Goal: Task Accomplishment & Management: Manage account settings

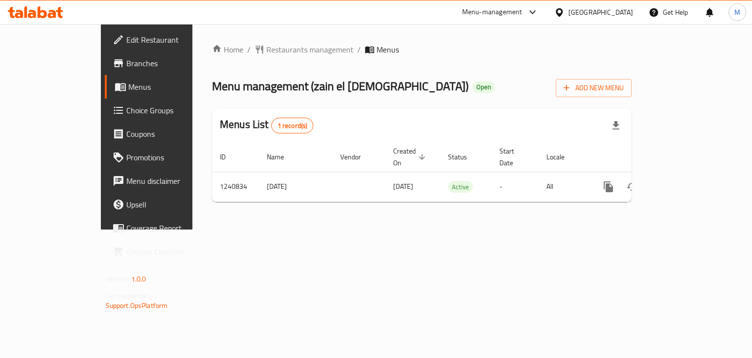
click at [460, 105] on div "Home / Restaurants management / Menus Menu management ( zain el sham ) Open Add…" at bounding box center [422, 127] width 420 height 166
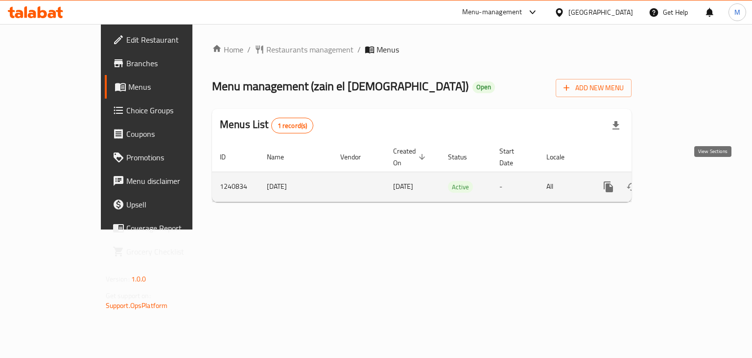
click at [691, 176] on link "enhanced table" at bounding box center [680, 187] width 24 height 24
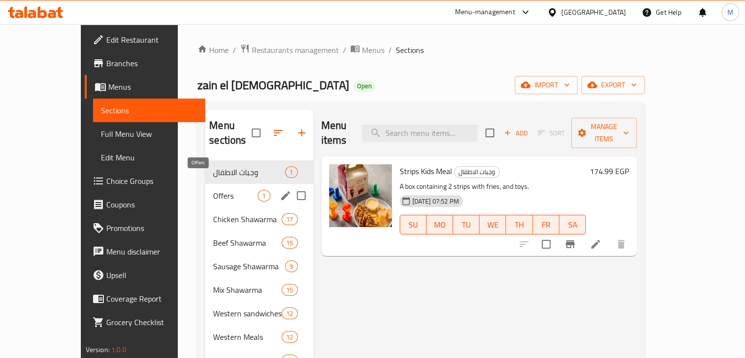
click at [215, 190] on span "Offers" at bounding box center [235, 196] width 45 height 12
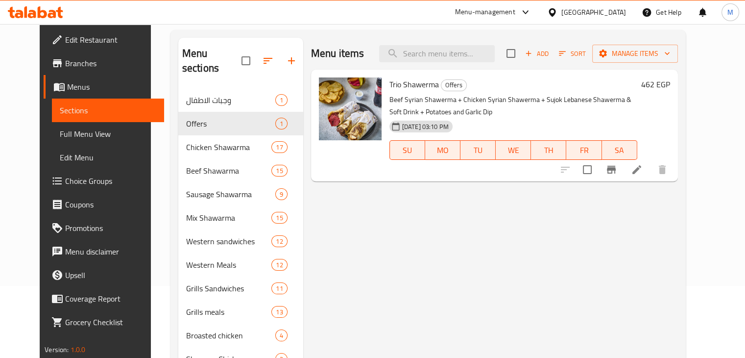
scroll to position [74, 0]
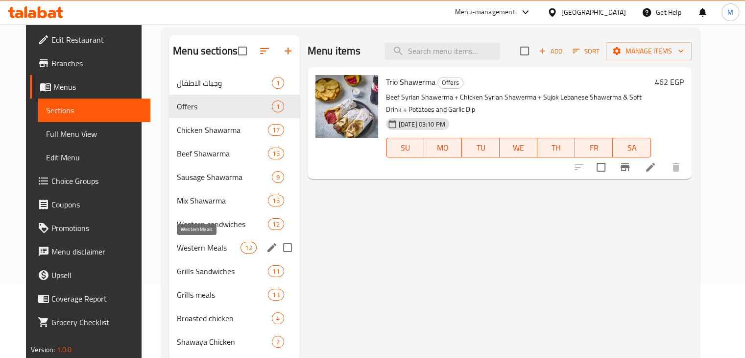
click at [226, 247] on span "Western Meals" at bounding box center [209, 247] width 64 height 12
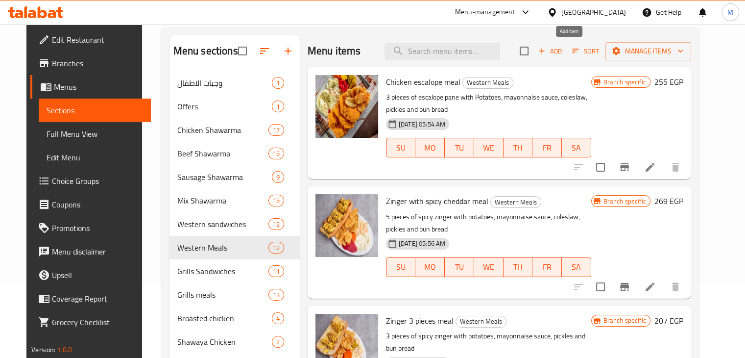
click at [563, 52] on span "Add" at bounding box center [550, 51] width 26 height 11
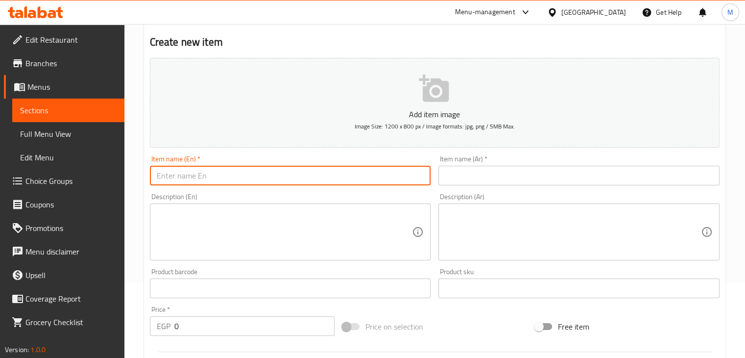
click at [237, 169] on input "text" at bounding box center [290, 176] width 281 height 20
type input "Wings Meal"
click at [469, 169] on input "text" at bounding box center [578, 176] width 281 height 20
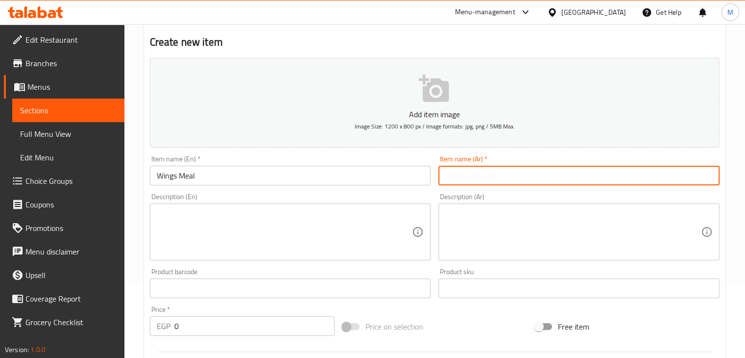
paste input "733098"
type input "733098"
type input "وجبة جوانح"
click at [259, 250] on textarea at bounding box center [285, 232] width 256 height 47
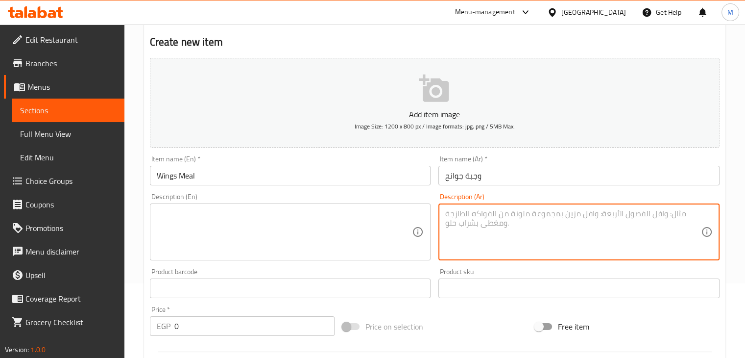
click at [506, 224] on textarea at bounding box center [573, 232] width 256 height 47
paste textarea "٨ قطع جوانح، بطاطاس، فنجان صوص تشيلي، وفنجان صوص."
type textarea "٨ قطع جوانح، بطاطاس، فنجان صوص تشيلي، وفنجان صوص."
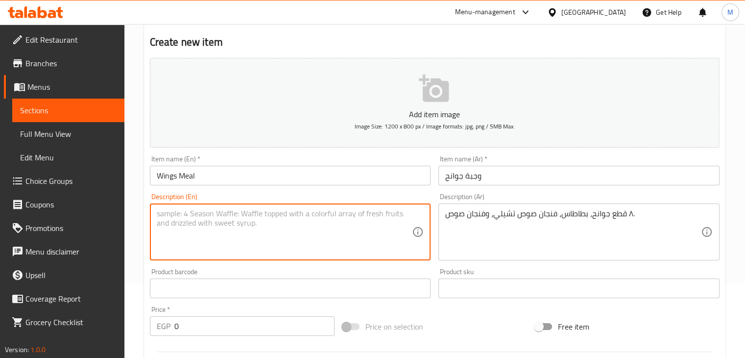
click at [286, 219] on textarea at bounding box center [285, 232] width 256 height 47
paste textarea "8 chicken wings, fries, a cup of chili sauce, and a cup of sauce"
type textarea "8 chicken wings, fries, a cup of chili sauce, and a cup of sauce"
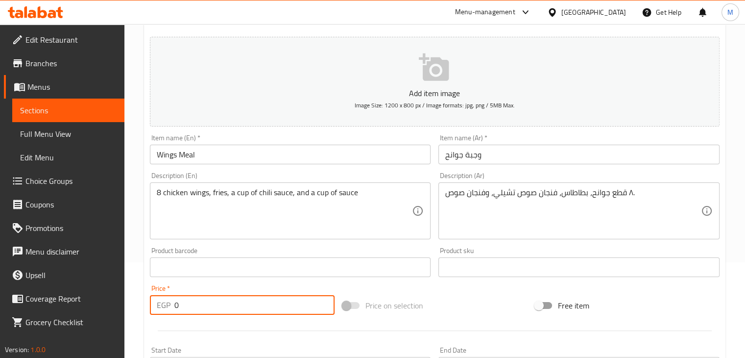
click at [200, 300] on input "0" at bounding box center [254, 305] width 160 height 20
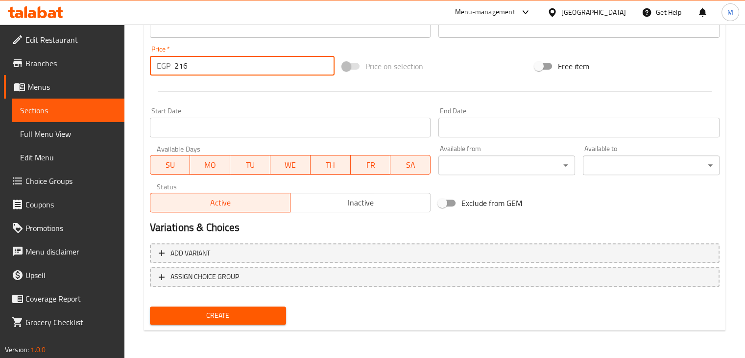
type input "216"
click at [232, 310] on span "Create" at bounding box center [218, 315] width 121 height 12
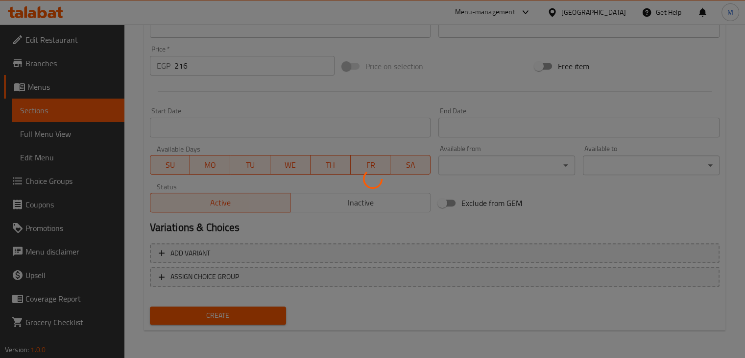
type input "0"
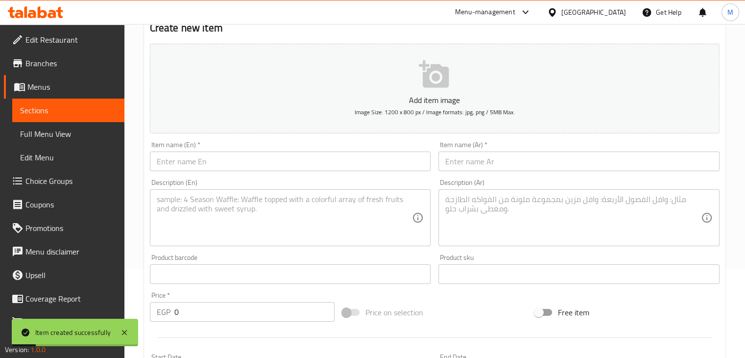
scroll to position [16, 0]
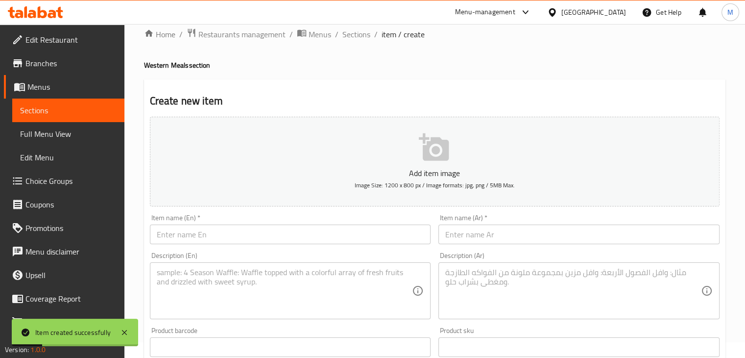
click at [460, 228] on input "text" at bounding box center [578, 234] width 281 height 20
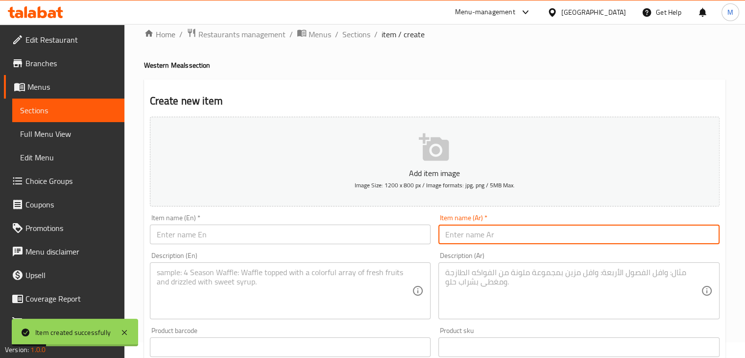
paste input "وجبه دبابس مشويه"
type input "وجبه دبابس مشويه"
click at [244, 232] on input "text" at bounding box center [290, 234] width 281 height 20
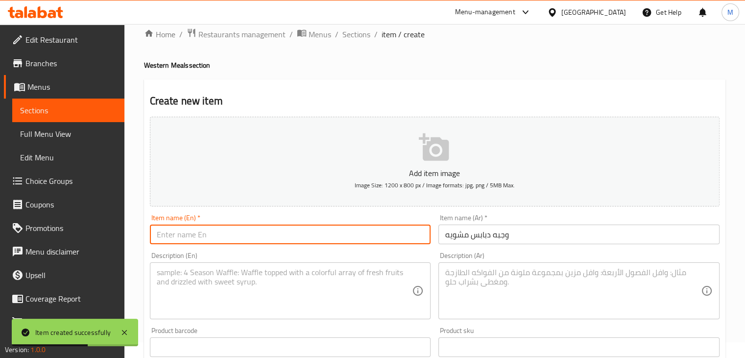
paste input "Grilled drumsticks meal"
click at [181, 238] on input "Grilled drumsticks meal" at bounding box center [290, 234] width 281 height 20
click at [265, 238] on input "Grilled Drumsticks meal" at bounding box center [290, 234] width 281 height 20
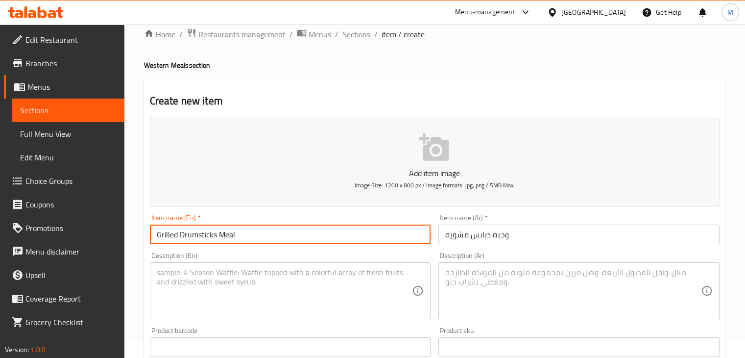
type input "Grilled Drumsticks Meal"
click at [477, 281] on textarea at bounding box center [573, 290] width 256 height 47
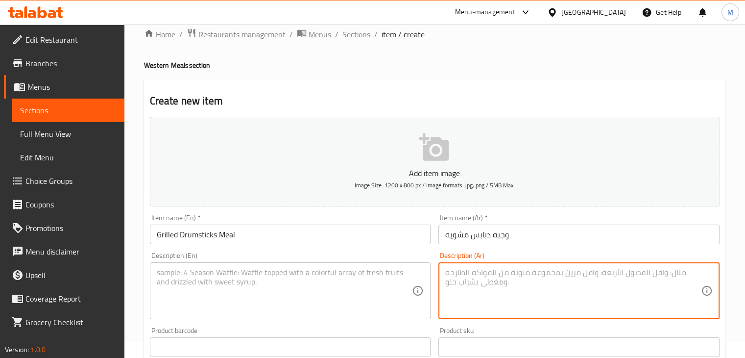
paste textarea "قطع دبوس يطلع معاها فنجان تومية، فنجان صوص تشيلي، فنجان صوص سموكي، بطاطا، وربطة…"
type textarea "قطع دبوس يطلع معاها فنجان تومية، فنجان صوص تشيلي، فنجان صوص سموكي، بطاطا، وربطة…"
click at [322, 265] on div "Description (En)" at bounding box center [290, 290] width 281 height 57
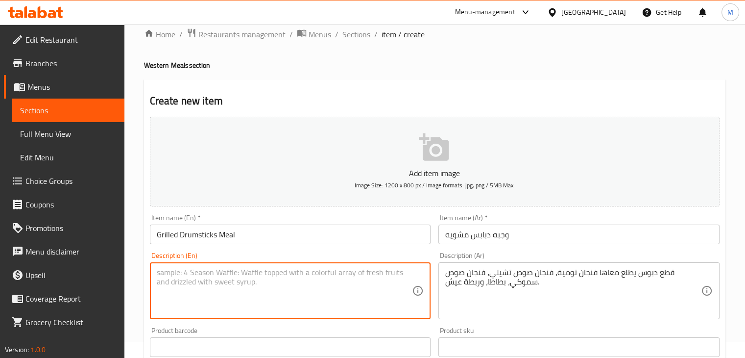
paste textarea "Drumstick pieces served with a cup of garlic sauce, a cup of chili sauce, a cup…"
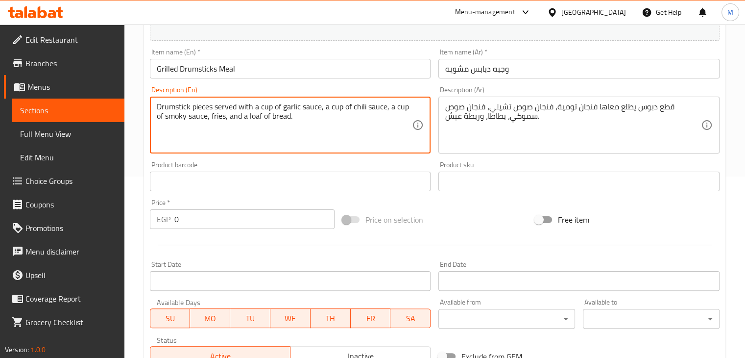
scroll to position [182, 0]
click at [157, 106] on textarea "Drumstick pieces served with a cup of garlic sauce, a cup of chili sauce, a cup…" at bounding box center [285, 124] width 256 height 47
type textarea "4 Drumstick pieces served with a cup of garlic sauce, a cup of chili sauce, a c…"
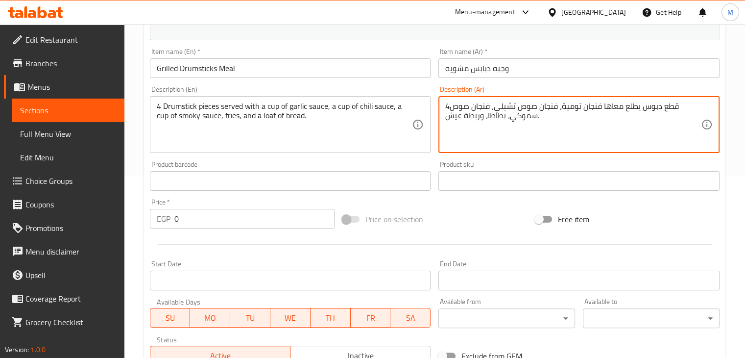
drag, startPoint x: 682, startPoint y: 104, endPoint x: 665, endPoint y: 104, distance: 17.1
click at [665, 104] on textarea "قطع دبوس يطلع معاها فنجان تومية، فنجان صوص تشيلي، فنجان صوص4 سموكي، بطاطا، وربط…" at bounding box center [573, 124] width 256 height 47
click at [688, 104] on textarea "قطع دبوس يطلع معاها فنجان تومية، فنجان صوص تشيلي، فنجان صوص4 سموكي، بطاطا، وربط…" at bounding box center [573, 124] width 256 height 47
click at [688, 104] on textarea "قطع دبوس يطلع معاها فنجان تومية، فنجان صوص تشيلي، فنجان صوص سموكي، بطاطا، وربطة…" at bounding box center [573, 124] width 256 height 47
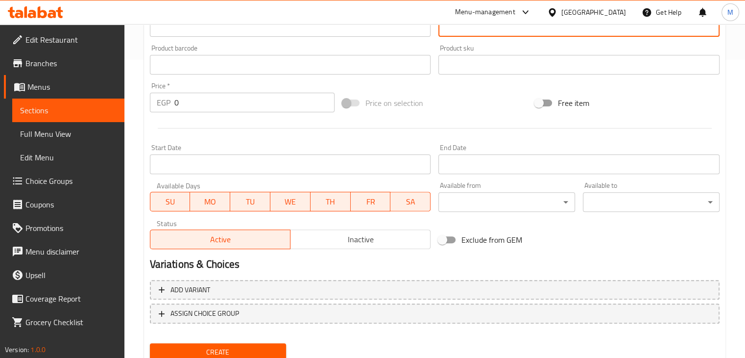
scroll to position [301, 0]
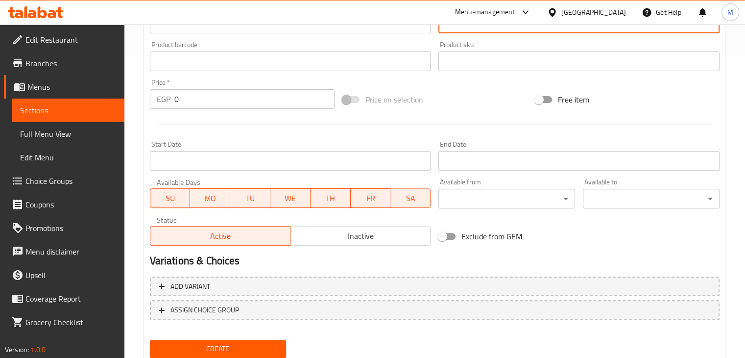
type textarea "قطع دبوس يطلع معاها فنجان تومية، فنجان صوص تشيلي، فنجان صوص4 سموكي، بطاطا، وربط…"
click at [200, 102] on input "0" at bounding box center [254, 99] width 160 height 20
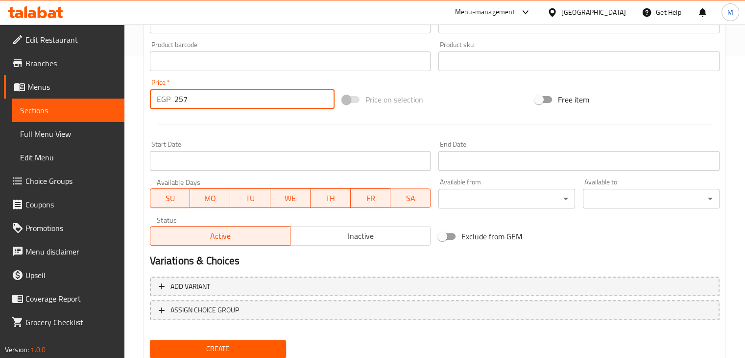
type input "257"
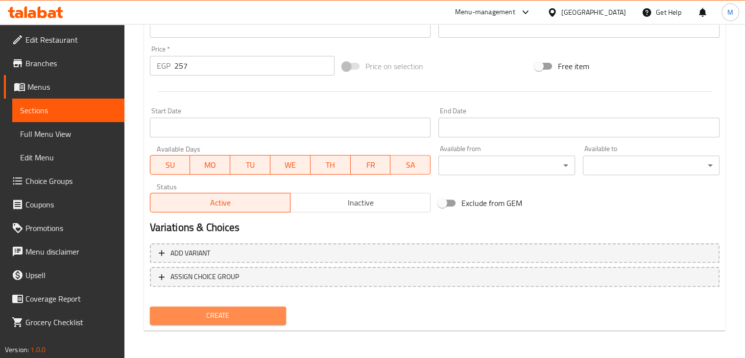
click at [192, 310] on span "Create" at bounding box center [218, 315] width 121 height 12
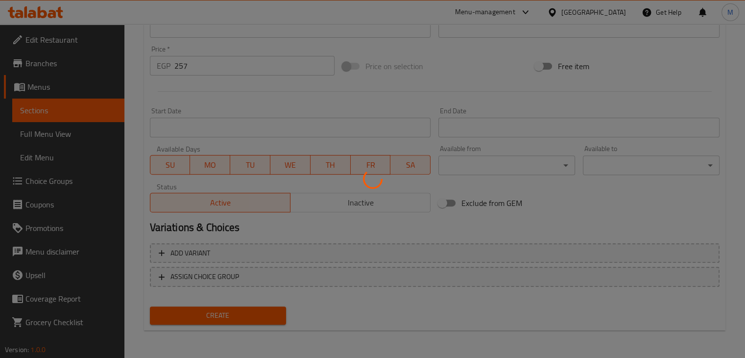
type input "0"
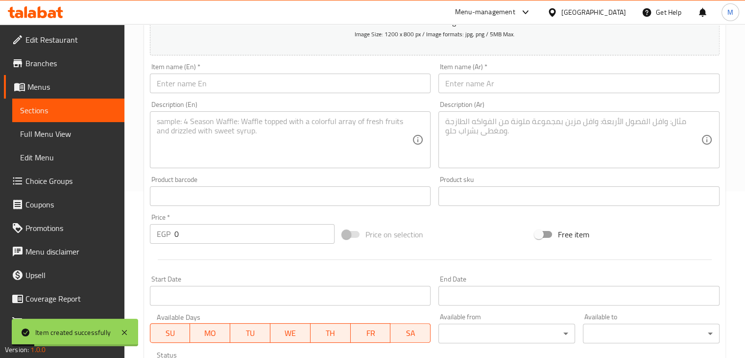
scroll to position [166, 0]
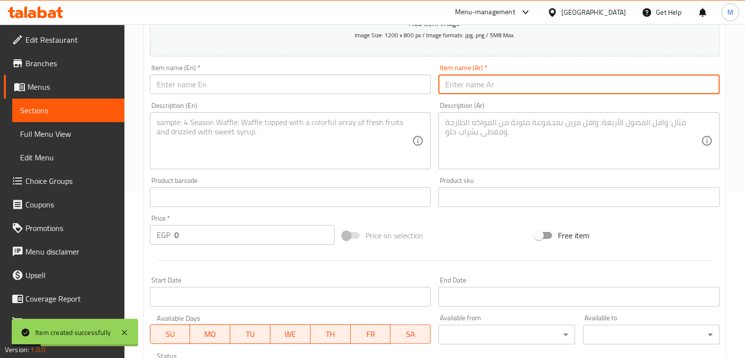
click at [485, 88] on input "text" at bounding box center [578, 84] width 281 height 20
paste input "نص كيلو دبوس"
type input "نص كيلو دبوس"
click at [212, 87] on input "text" at bounding box center [290, 84] width 281 height 20
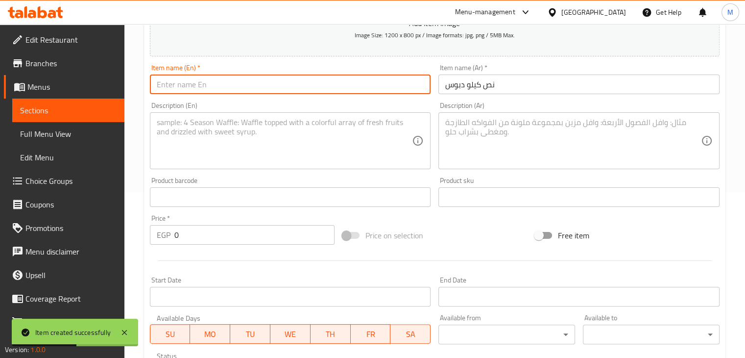
paste input "Half a kilo of drumsticks"
drag, startPoint x: 268, startPoint y: 81, endPoint x: 151, endPoint y: 93, distance: 118.1
click at [151, 93] on input "Half a kilo of drumsticks" at bounding box center [290, 84] width 281 height 20
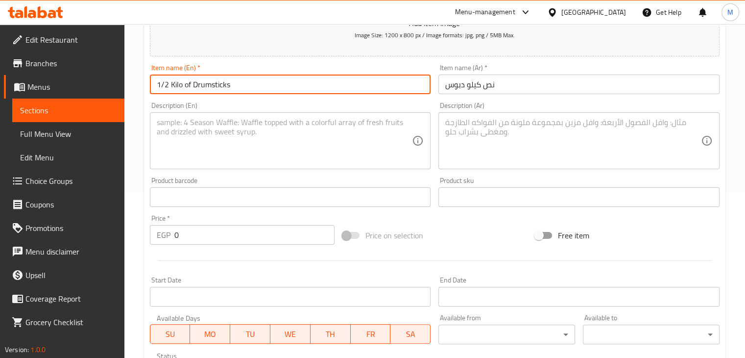
type input "1/2 Kilo of Drumsticks"
click at [230, 128] on textarea at bounding box center [285, 141] width 256 height 47
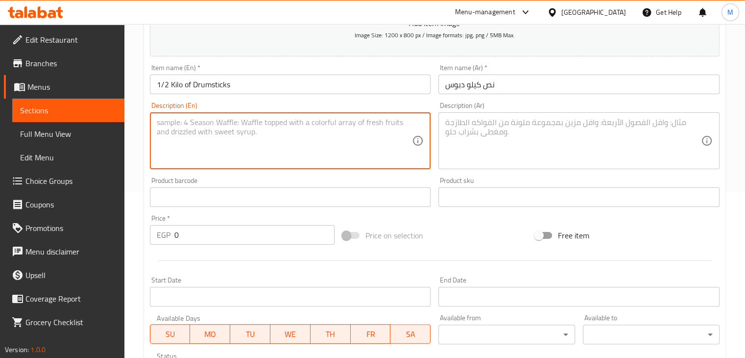
paste textarea "Half a kilo of drumsticks served with a cup of garlic sauce, a cup of chili sau…"
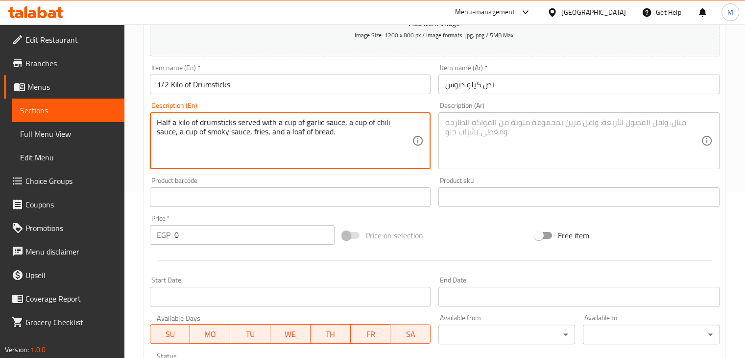
type textarea "Half a kilo of drumsticks served with a cup of garlic sauce, a cup of chili sau…"
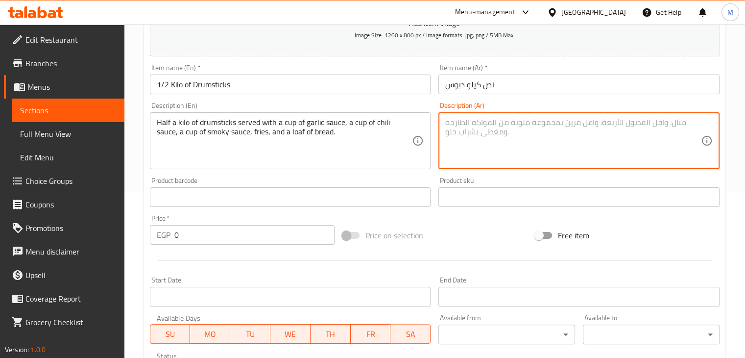
click at [458, 124] on textarea at bounding box center [573, 141] width 256 height 47
paste textarea "نص كيلو دبوس بيطلع معا فنجان تومية، فنجان صوص تشيلي، فنجان صوص سموكي، بطاطا، ور…"
type textarea "نص كيلو دبوس بيطلع معا فنجان تومية، فنجان صوص تشيلي، فنجان صوص سموكي، بطاطا، ور…"
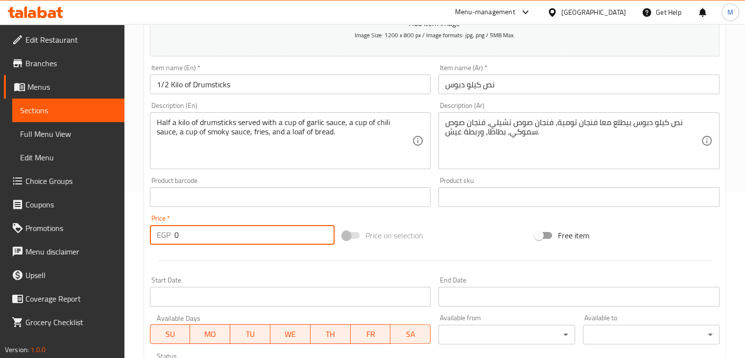
click at [207, 234] on input "0" at bounding box center [254, 235] width 160 height 20
type input "662"
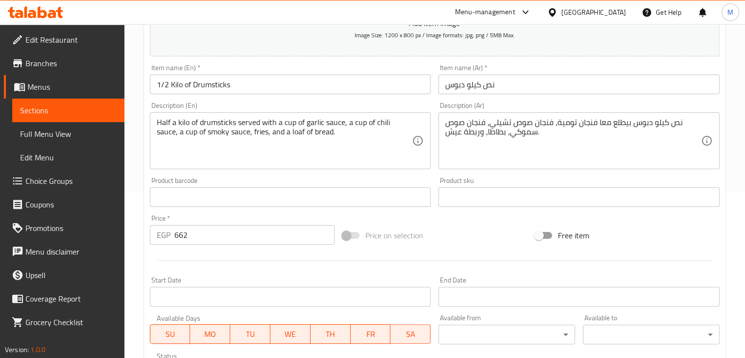
click at [239, 213] on div "Price   * EGP 662 Price *" at bounding box center [242, 230] width 193 height 38
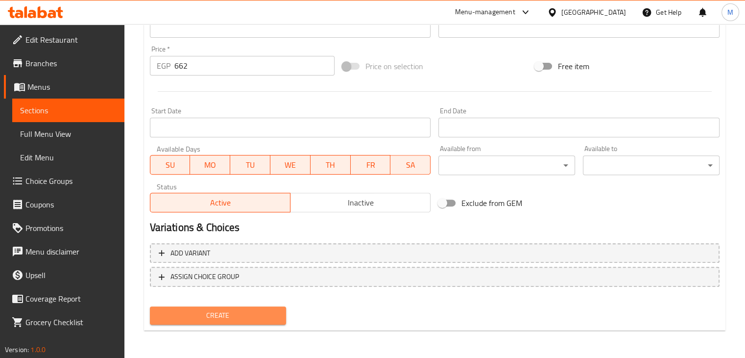
click at [258, 320] on span "Create" at bounding box center [218, 315] width 121 height 12
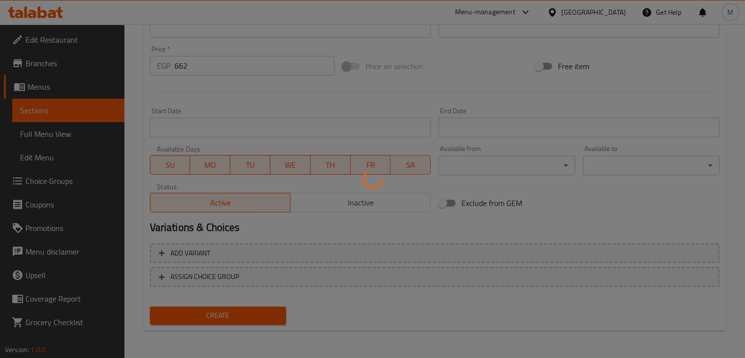
type input "0"
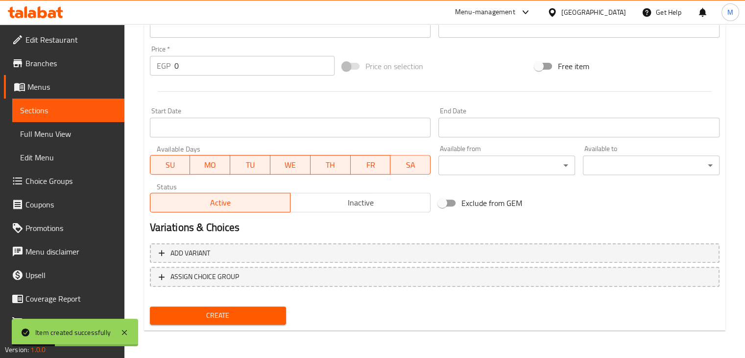
click at [263, 65] on input "0" at bounding box center [254, 66] width 160 height 20
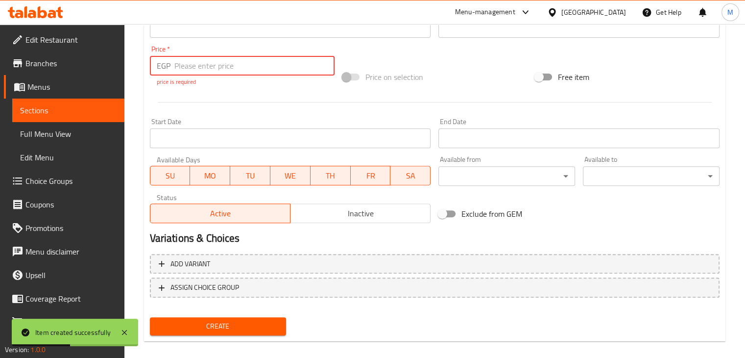
paste input "number"
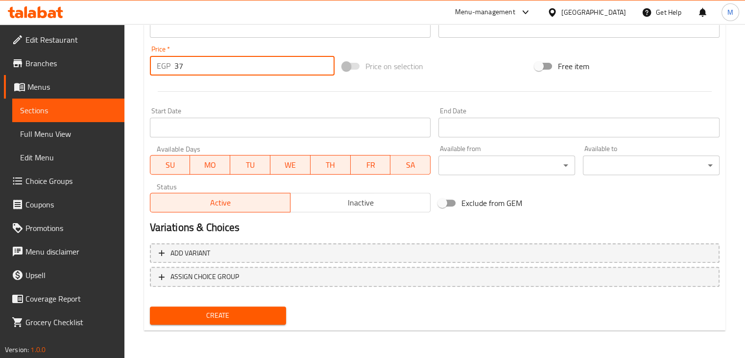
type input "3"
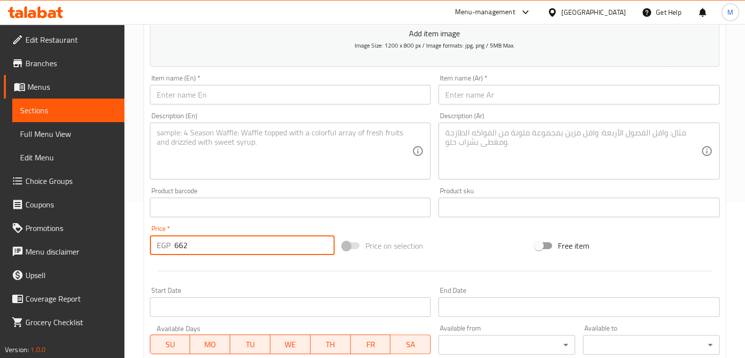
scroll to position [151, 0]
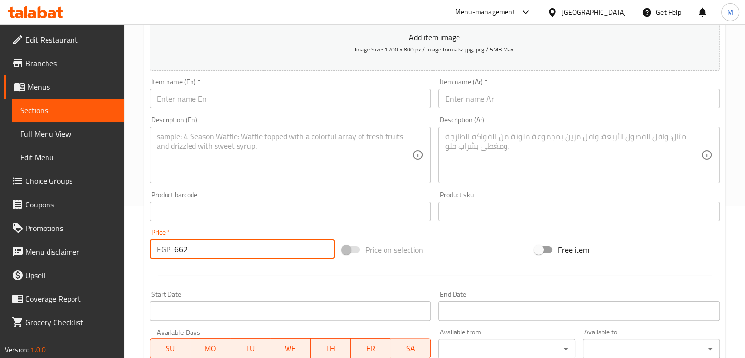
type input "662"
click at [486, 137] on textarea at bounding box center [573, 155] width 256 height 47
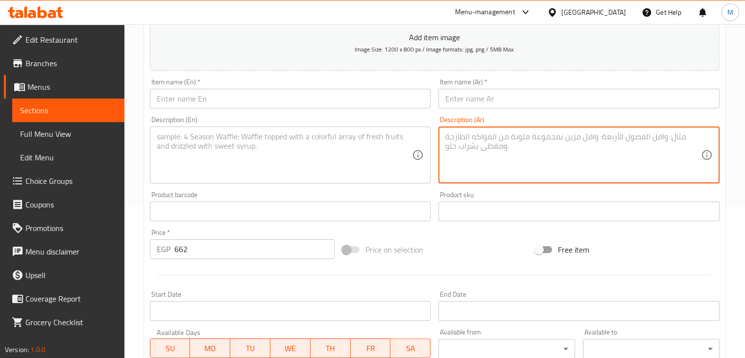
paste textarea "نص كيلو دبوس بيطلع معا فنجان تومية، فنجان صوص تشيلي، فنجان صوص سموكي، بطاطا، ور…"
drag, startPoint x: 670, startPoint y: 136, endPoint x: 683, endPoint y: 137, distance: 13.8
click at [683, 137] on textarea "نص كيلو دبوس بيطلع معا فنجان تومية، فنجان صوص تشيلي، فنجان صوص سموكي، بطاطا، ور…" at bounding box center [573, 155] width 256 height 47
drag, startPoint x: 671, startPoint y: 139, endPoint x: 681, endPoint y: 136, distance: 10.6
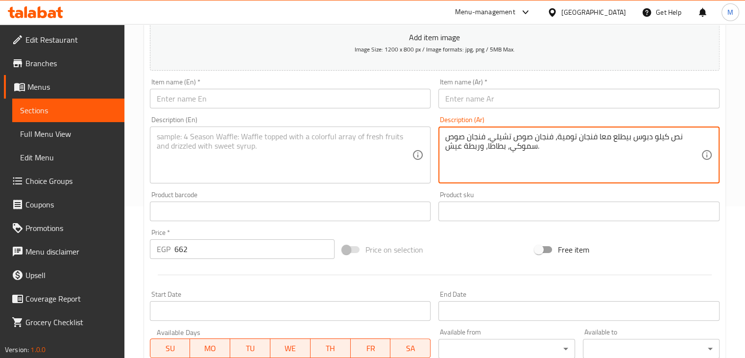
click at [681, 136] on textarea "نص كيلو دبوس بيطلع معا فنجان تومية، فنجان صوص تشيلي، فنجان صوص سموكي، بطاطا، ور…" at bounding box center [573, 155] width 256 height 47
type textarea "كيلو دبوس بيطلع معا فنجان تومية، فنجان صوص تشيلي، فنجان صوص سموكي، بطاطا، وربطة…"
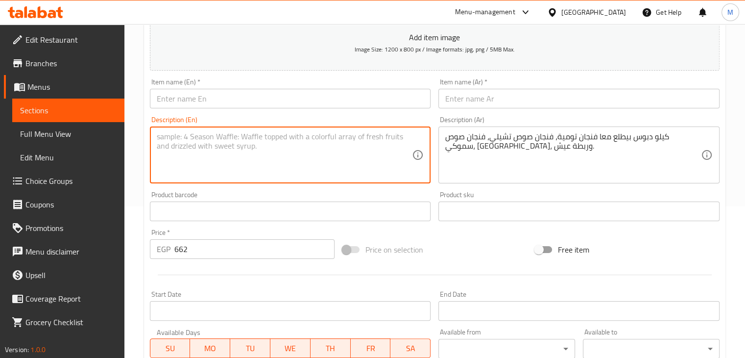
click at [282, 155] on textarea at bounding box center [285, 155] width 256 height 47
paste textarea "a kilo of drumsticks served with a cup of garlic sauce, a cup of chili sauce, a…"
drag, startPoint x: 171, startPoint y: 136, endPoint x: 151, endPoint y: 136, distance: 20.1
click at [151, 136] on div "a kilo of drumsticks served with a cup of garlic sauce, a cup of chili sauce, a…" at bounding box center [290, 154] width 281 height 57
type textarea "A Kilo of drumsticks served with a cup of garlic sauce, a cup of chili sauce, a…"
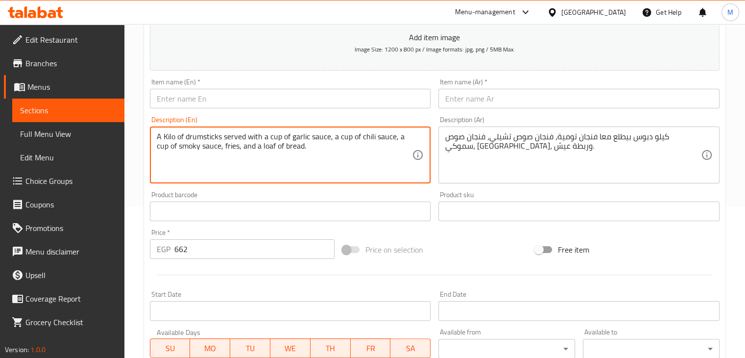
click at [480, 101] on input "text" at bounding box center [578, 99] width 281 height 20
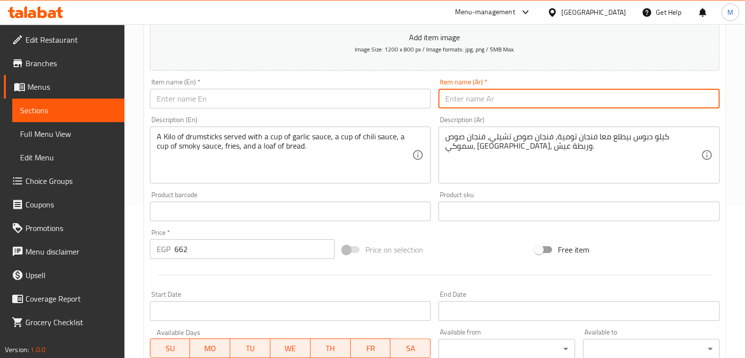
paste input "كيلو دبوس"
type input "كيلو دبوس"
click at [362, 101] on input "text" at bounding box center [290, 99] width 281 height 20
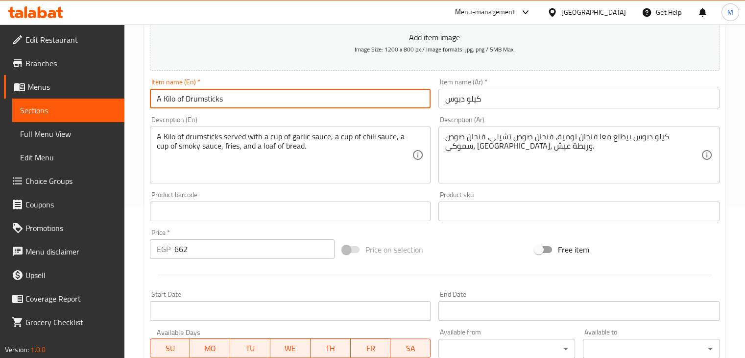
type input "A Kilo of Drumsticks"
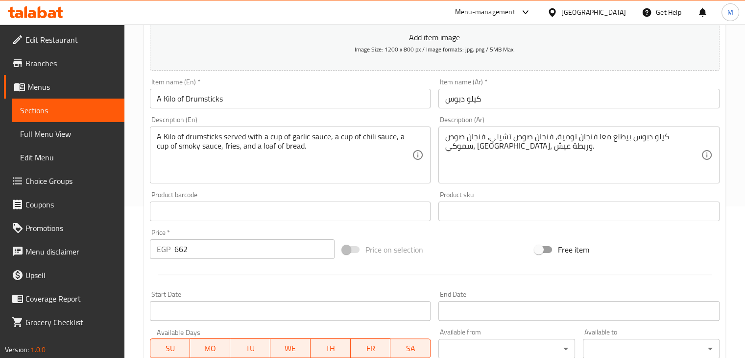
click at [338, 116] on div "Description (En) A Kilo of drumsticks served with a cup of garlic sauce, a cup …" at bounding box center [290, 149] width 281 height 67
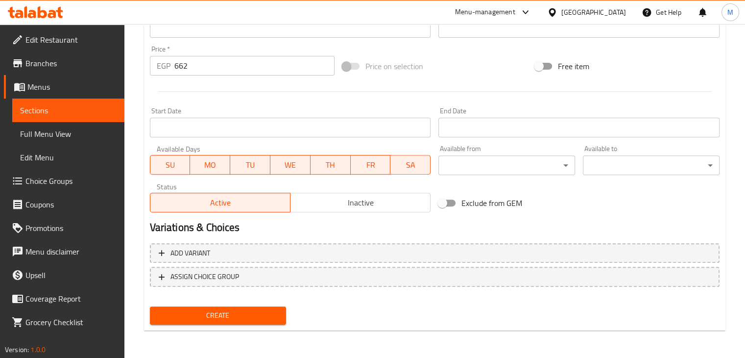
click at [226, 316] on span "Create" at bounding box center [218, 315] width 121 height 12
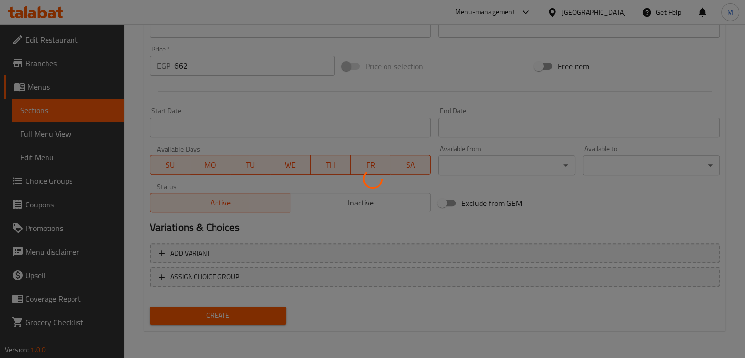
scroll to position [0, 0]
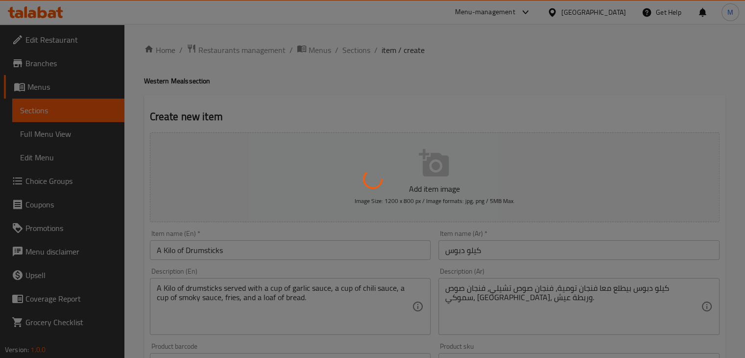
type input "0"
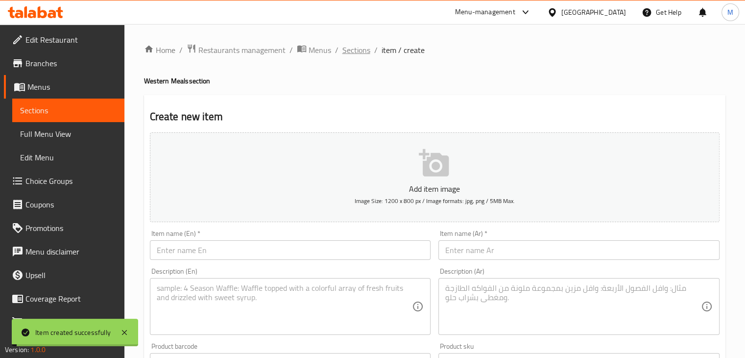
click at [357, 50] on span "Sections" at bounding box center [356, 50] width 28 height 12
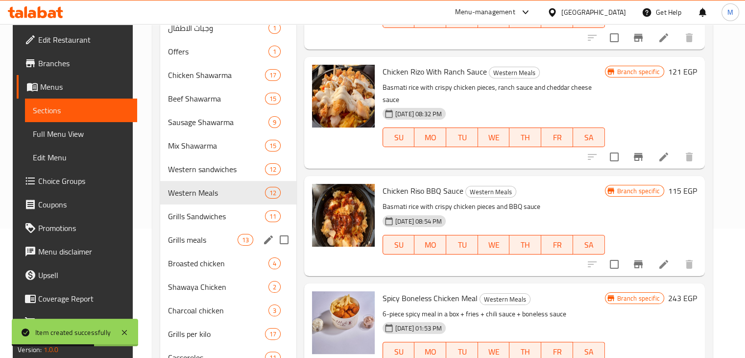
scroll to position [129, 0]
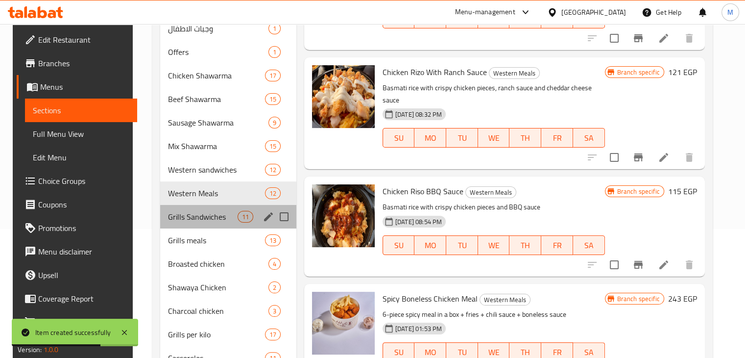
click at [198, 206] on div "Grills Sandwiches 11" at bounding box center [228, 217] width 136 height 24
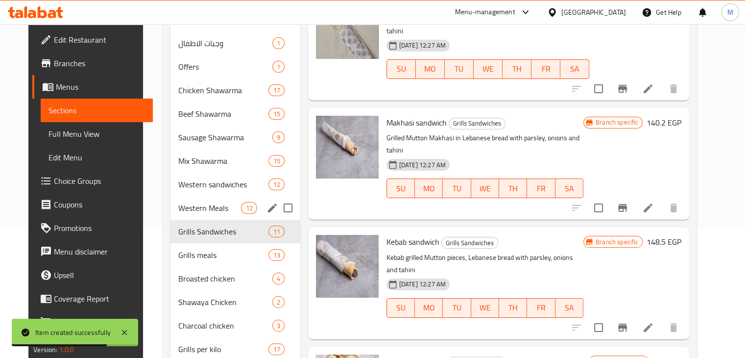
click at [217, 202] on span "Western Meals" at bounding box center [209, 208] width 63 height 12
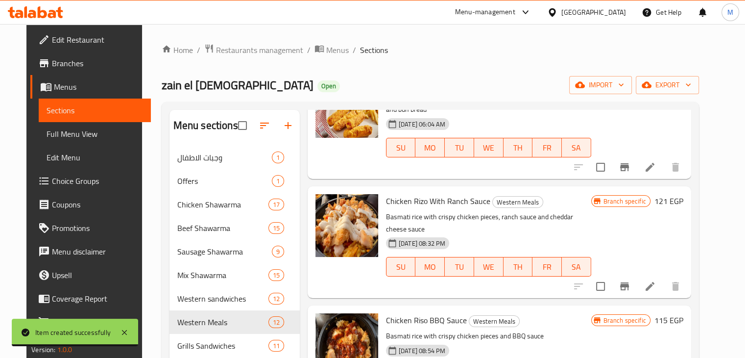
scroll to position [384, 0]
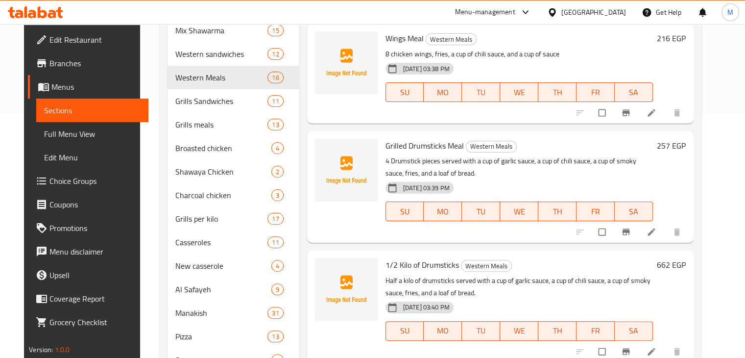
scroll to position [384, 0]
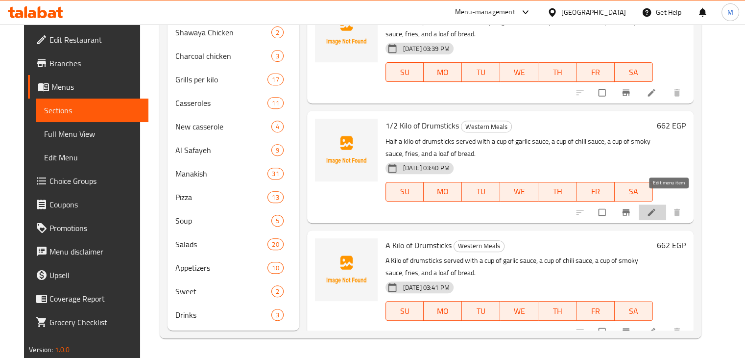
click at [656, 207] on icon at bounding box center [652, 212] width 10 height 10
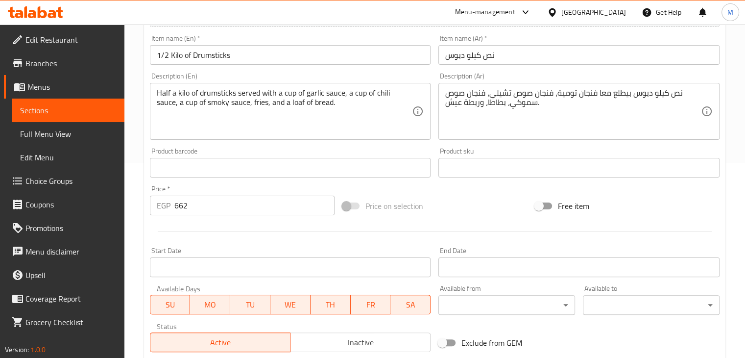
scroll to position [196, 0]
click at [218, 199] on input "662" at bounding box center [254, 204] width 160 height 20
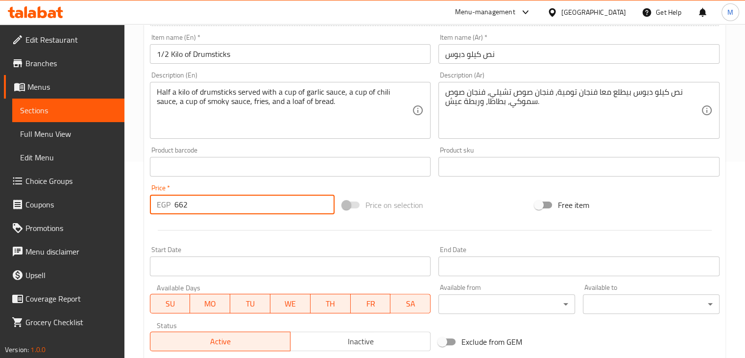
click at [218, 199] on input "662" at bounding box center [254, 204] width 160 height 20
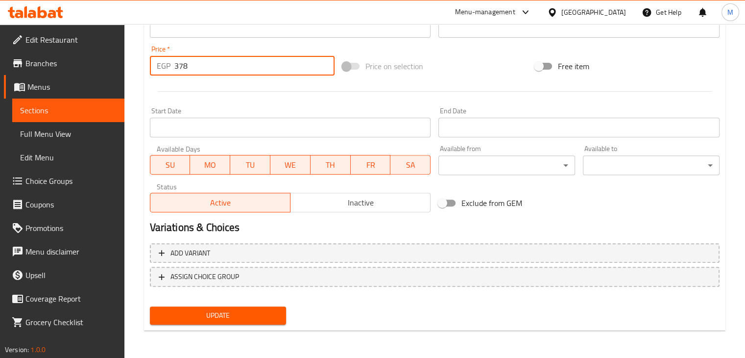
type input "378"
click at [201, 322] on button "Update" at bounding box center [218, 315] width 137 height 18
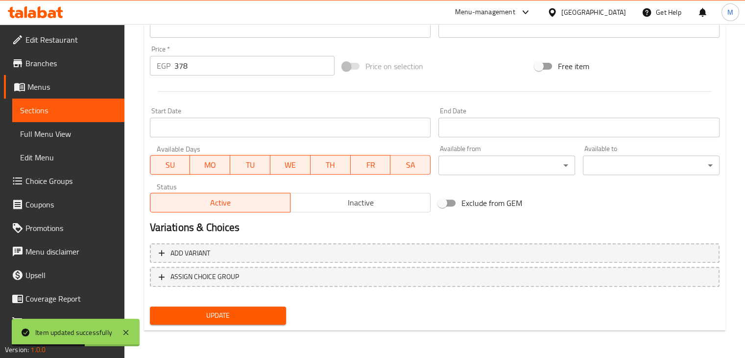
scroll to position [0, 0]
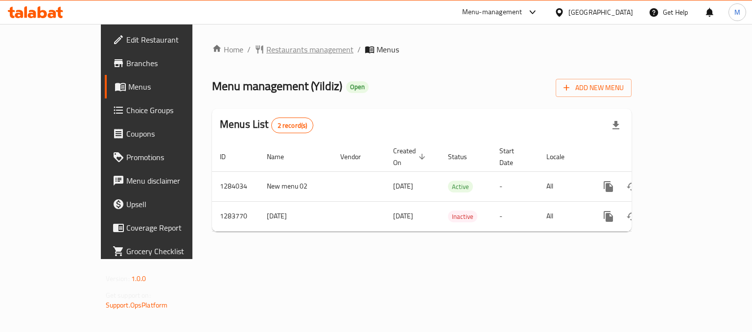
click at [266, 49] on span "Restaurants management" at bounding box center [309, 50] width 87 height 12
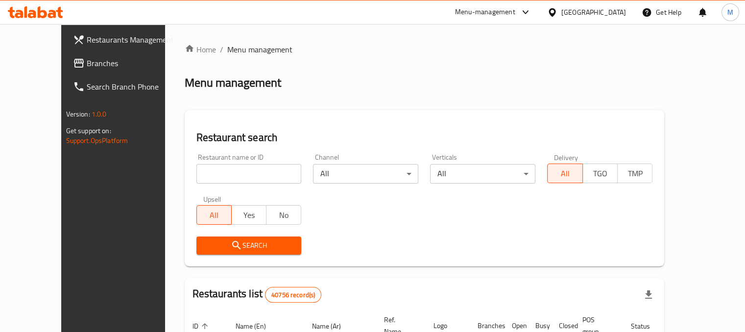
click at [239, 173] on input "search" at bounding box center [248, 174] width 105 height 20
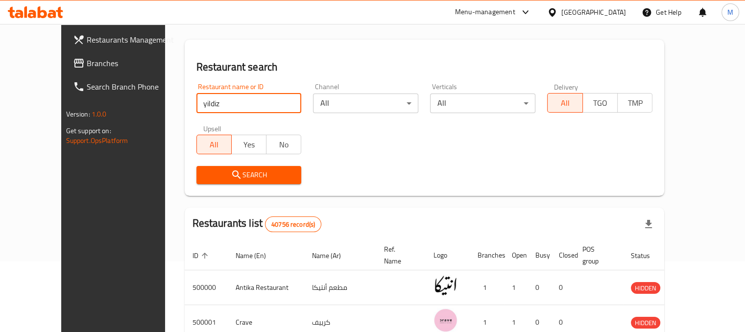
scroll to position [67, 0]
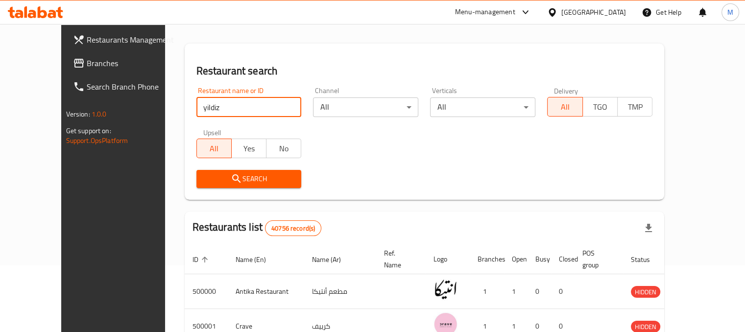
type input "yildiz"
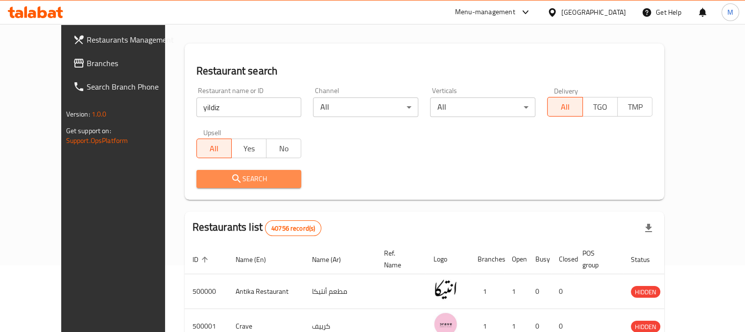
click at [229, 180] on span "Search" at bounding box center [249, 179] width 90 height 12
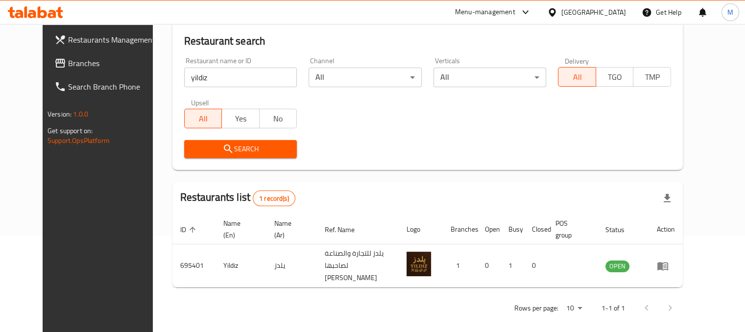
scroll to position [61, 0]
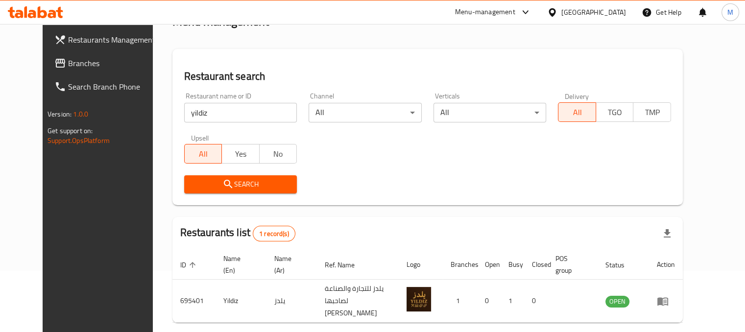
click at [511, 199] on div "Restaurant search Restaurant name or ID yildiz Restaurant name or ID Channel Al…" at bounding box center [427, 127] width 510 height 156
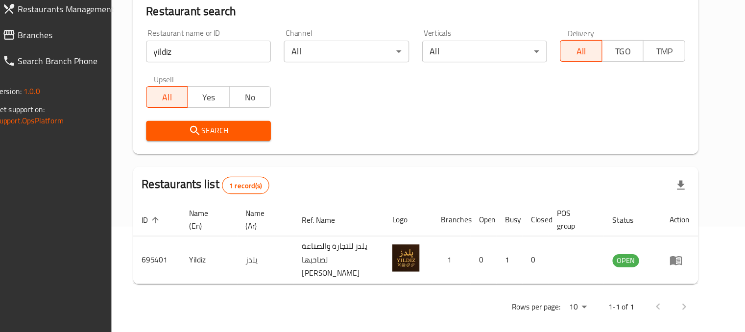
scroll to position [96, 0]
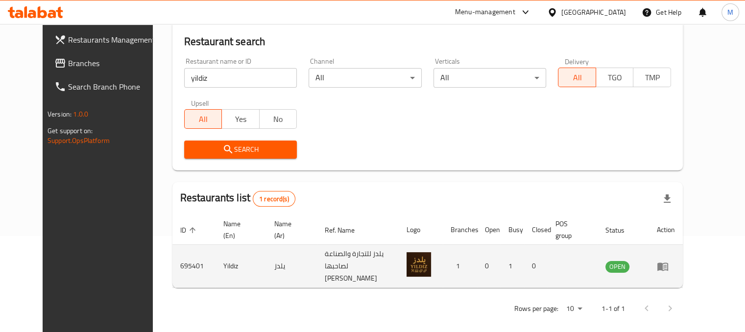
click at [683, 268] on td "enhanced table" at bounding box center [666, 266] width 34 height 43
click at [669, 265] on icon "enhanced table" at bounding box center [663, 267] width 12 height 12
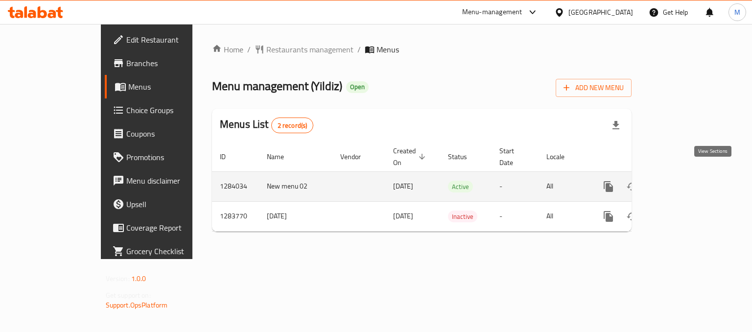
click at [684, 182] on icon "enhanced table" at bounding box center [679, 186] width 9 height 9
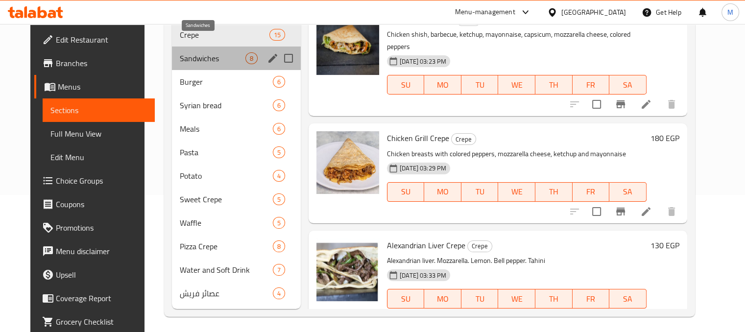
click at [204, 52] on span "Sandwiches" at bounding box center [213, 58] width 66 height 12
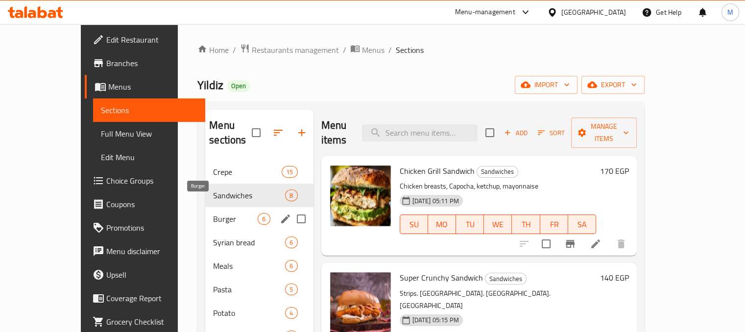
click at [213, 213] on span "Burger" at bounding box center [235, 219] width 45 height 12
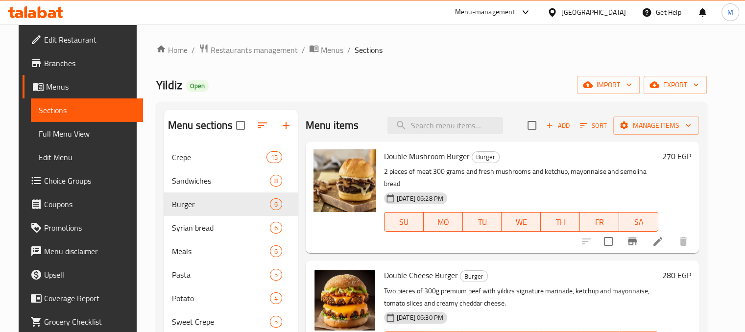
scroll to position [137, 0]
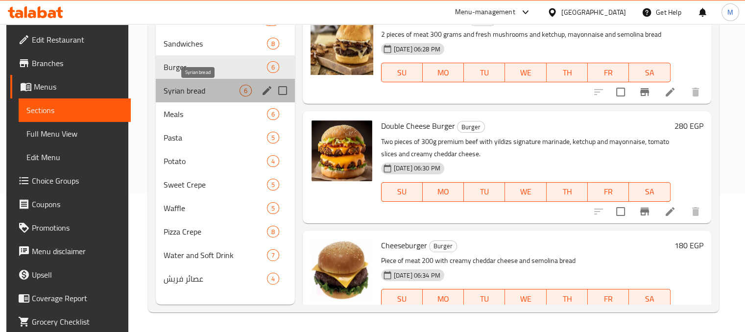
click at [218, 85] on span "Syrian bread" at bounding box center [201, 91] width 75 height 12
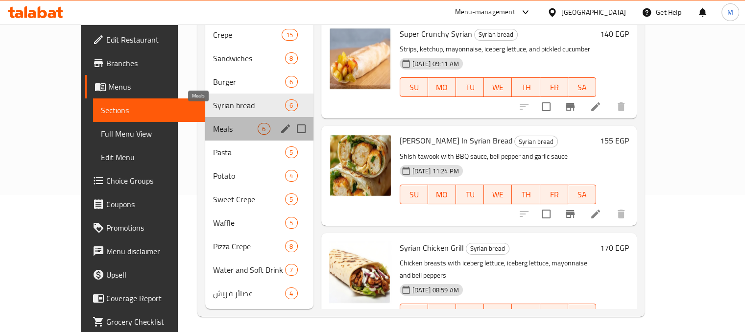
click at [231, 123] on span "Meals" at bounding box center [235, 129] width 45 height 12
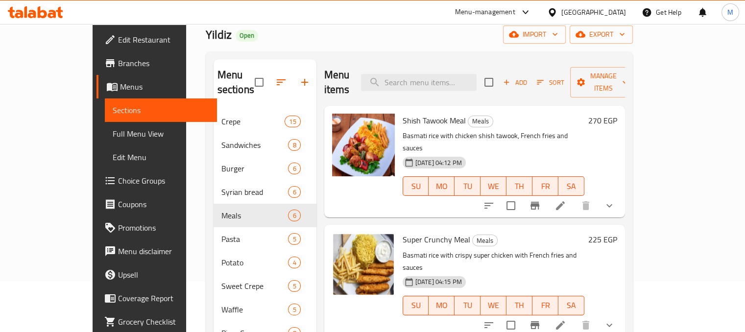
scroll to position [137, 0]
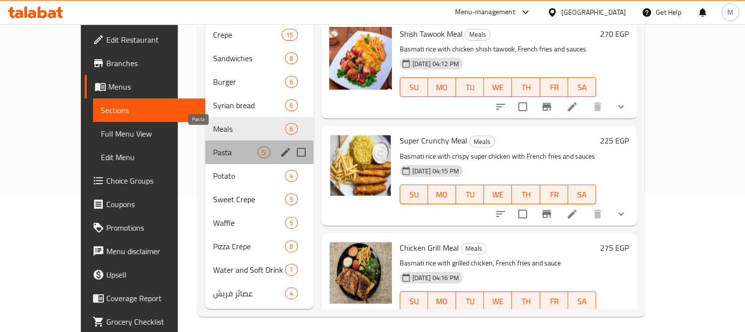
click at [224, 146] on span "Pasta" at bounding box center [235, 152] width 45 height 12
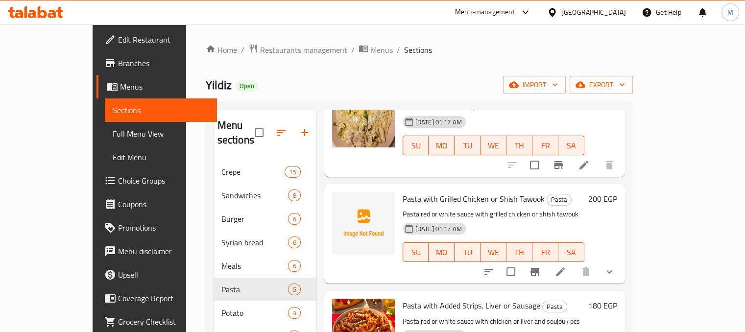
scroll to position [189, 0]
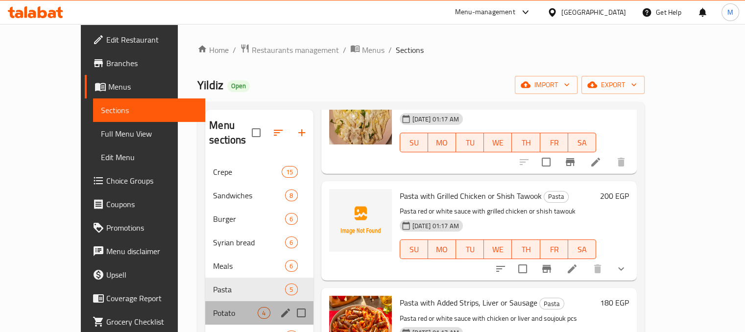
click at [218, 301] on div "Potato 4" at bounding box center [259, 313] width 108 height 24
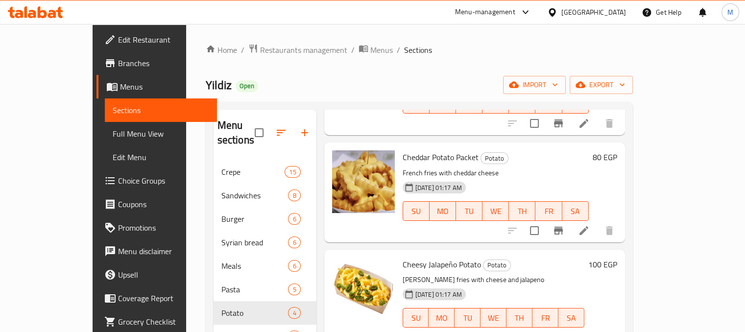
scroll to position [137, 0]
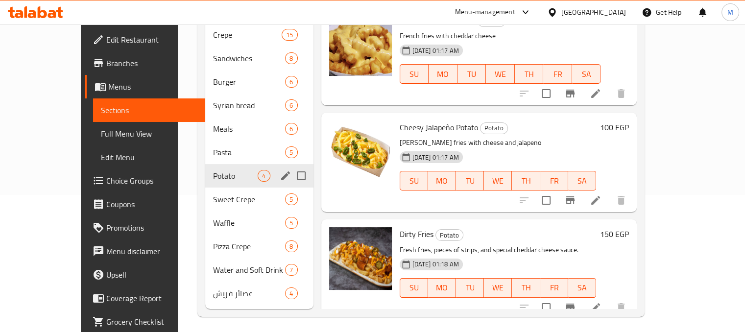
click at [213, 193] on span "Sweet Crepe" at bounding box center [249, 199] width 72 height 12
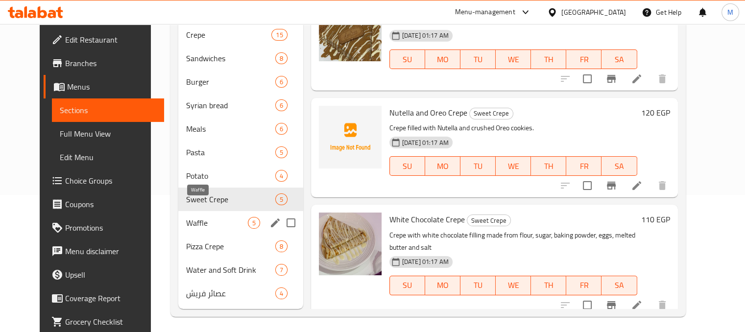
click at [211, 217] on span "Waffle" at bounding box center [217, 223] width 62 height 12
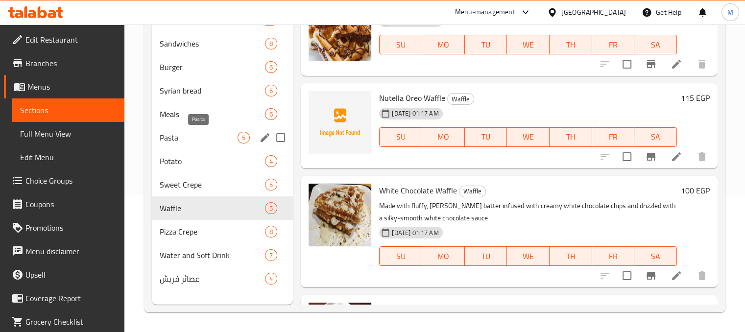
scroll to position [44, 0]
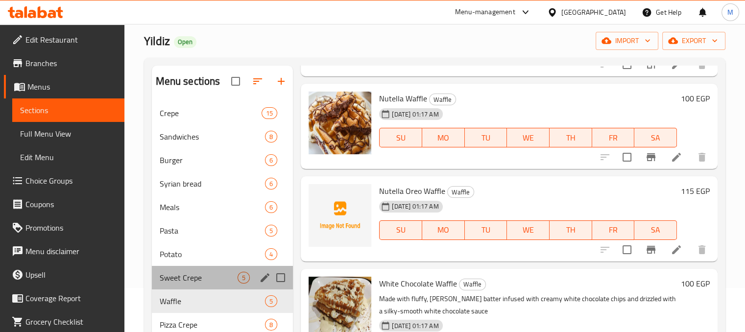
click at [194, 284] on div "Sweet Crepe 5" at bounding box center [223, 278] width 142 height 24
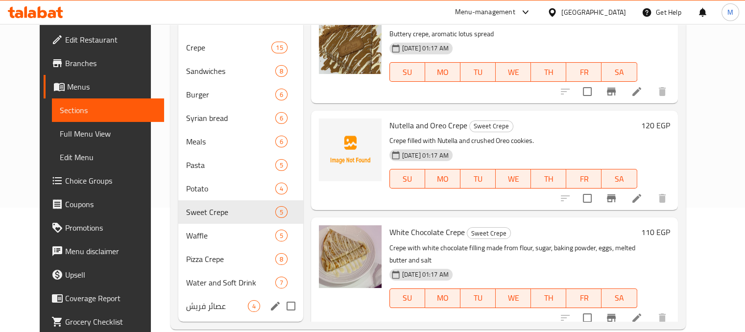
scroll to position [125, 0]
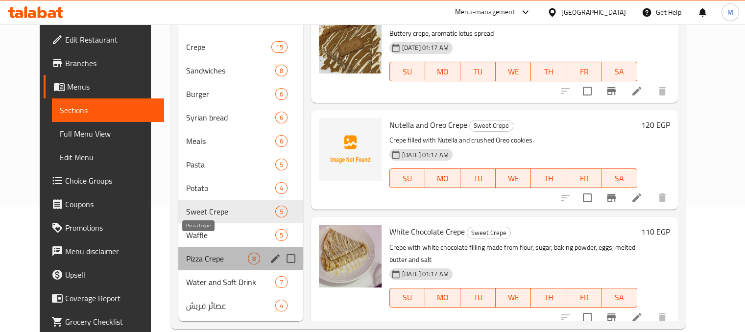
click at [207, 253] on span "Pizza Crepe" at bounding box center [217, 259] width 62 height 12
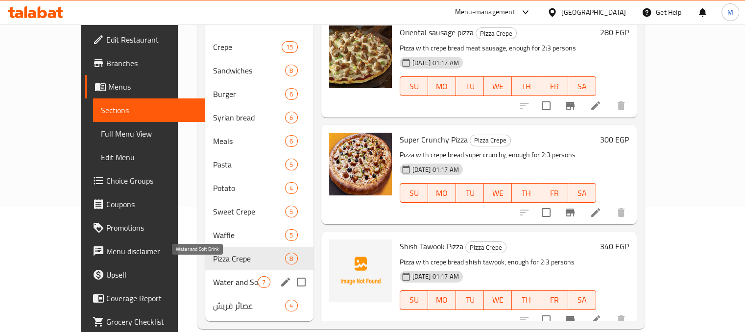
click at [214, 276] on span "Water and Soft Drink" at bounding box center [235, 282] width 45 height 12
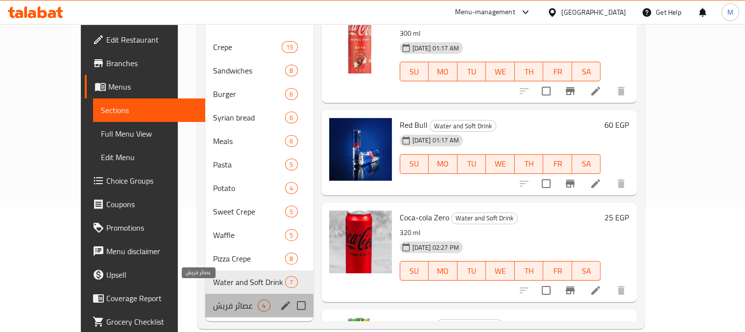
click at [213, 300] on span "عصائر فريش" at bounding box center [235, 306] width 45 height 12
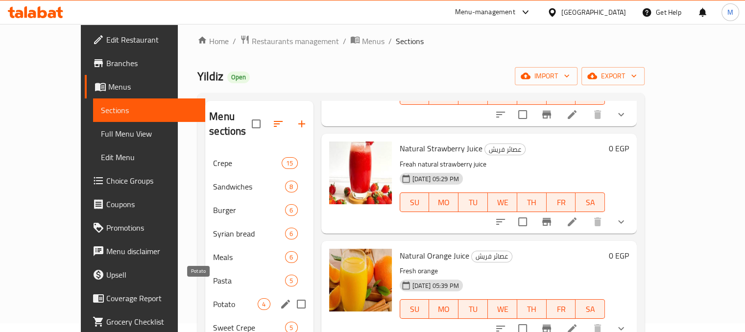
scroll to position [3, 0]
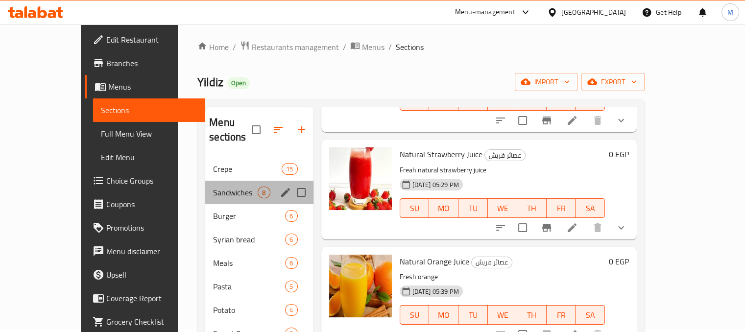
click at [221, 181] on div "Sandwiches 8" at bounding box center [259, 193] width 108 height 24
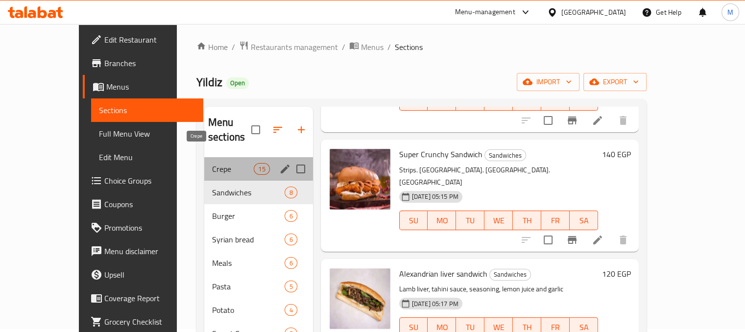
click at [212, 163] on span "Crepe" at bounding box center [233, 169] width 42 height 12
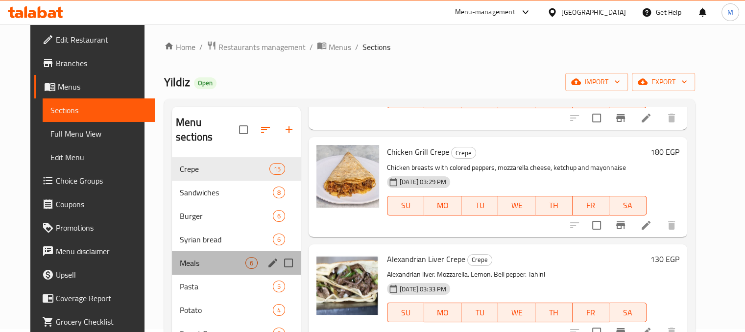
click at [235, 251] on div "Meals 6" at bounding box center [236, 263] width 129 height 24
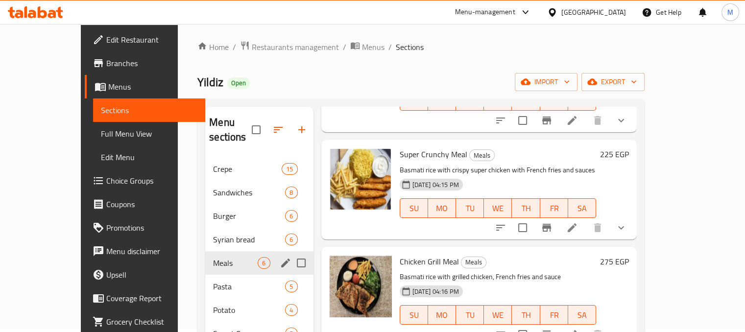
click at [231, 235] on div "Syrian bread 6" at bounding box center [259, 240] width 108 height 24
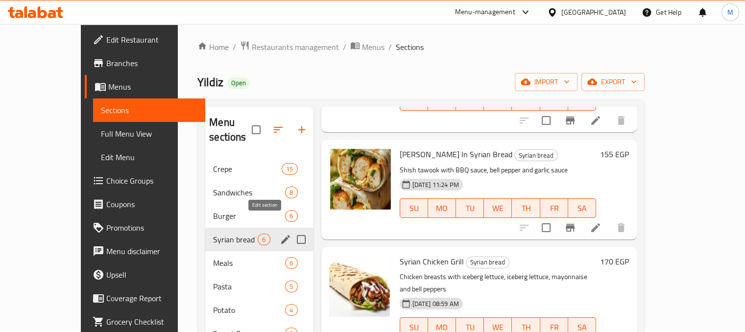
click at [278, 232] on button "edit" at bounding box center [285, 239] width 15 height 15
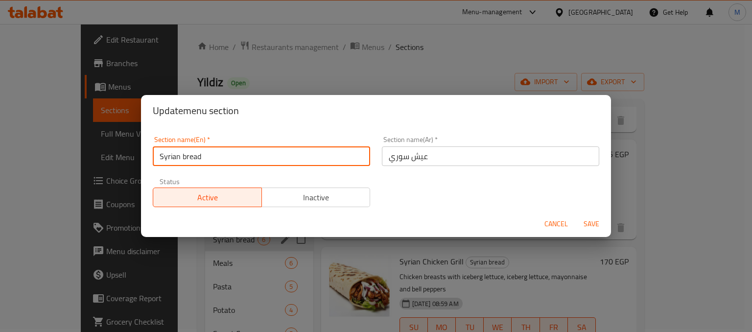
click at [241, 160] on input "Syrian bread" at bounding box center [261, 156] width 217 height 20
type input "Syrian Bread Sandwiches"
click at [450, 163] on input "عيش سوري" at bounding box center [490, 156] width 217 height 20
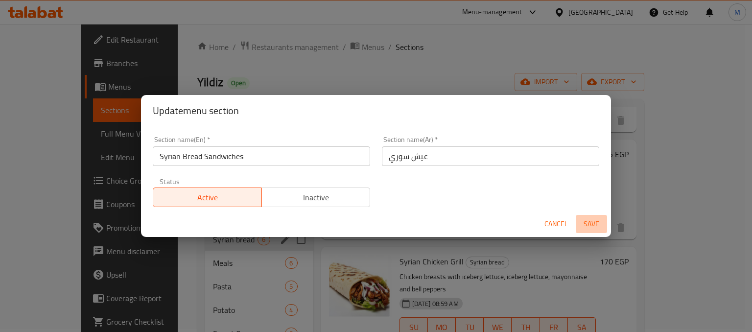
click at [595, 229] on span "Save" at bounding box center [592, 224] width 24 height 12
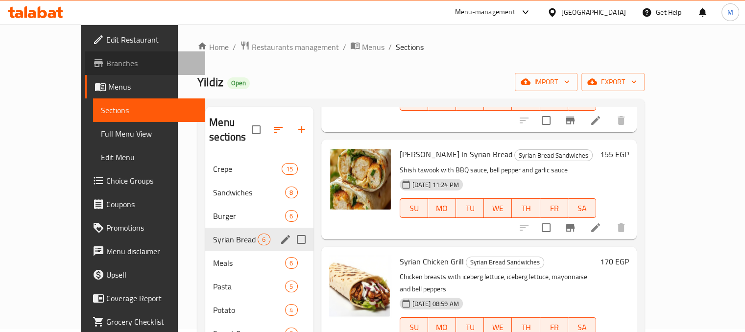
click at [85, 70] on link "Branches" at bounding box center [145, 63] width 121 height 24
